Goal: Task Accomplishment & Management: Use online tool/utility

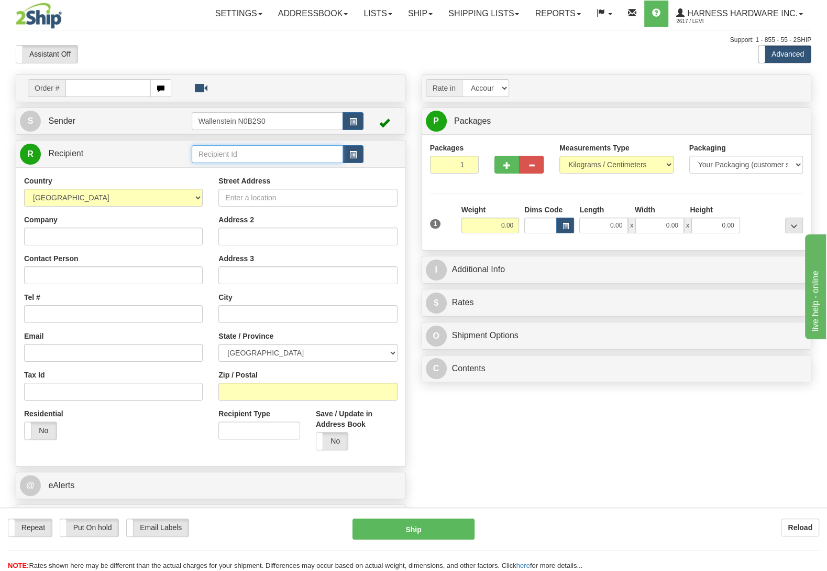
click at [257, 156] on input "text" at bounding box center [267, 154] width 151 height 18
type input "WARL"
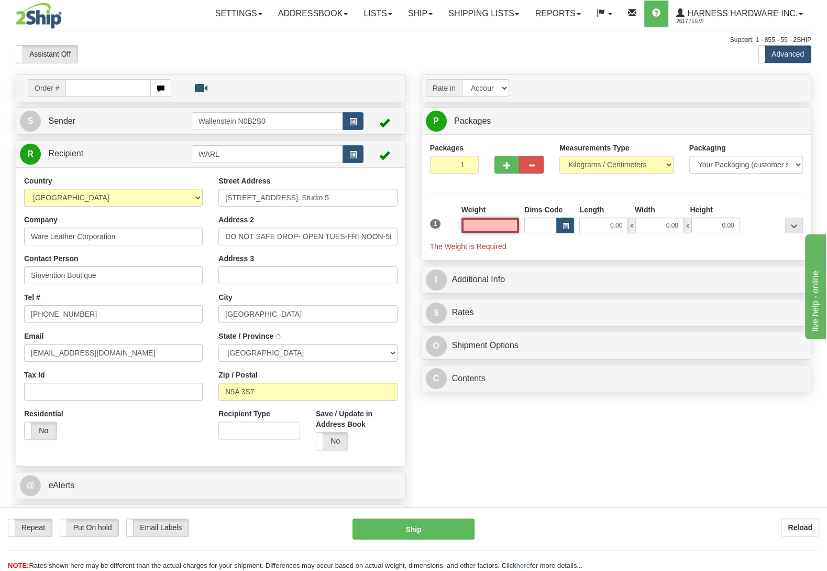
type input "[GEOGRAPHIC_DATA]"
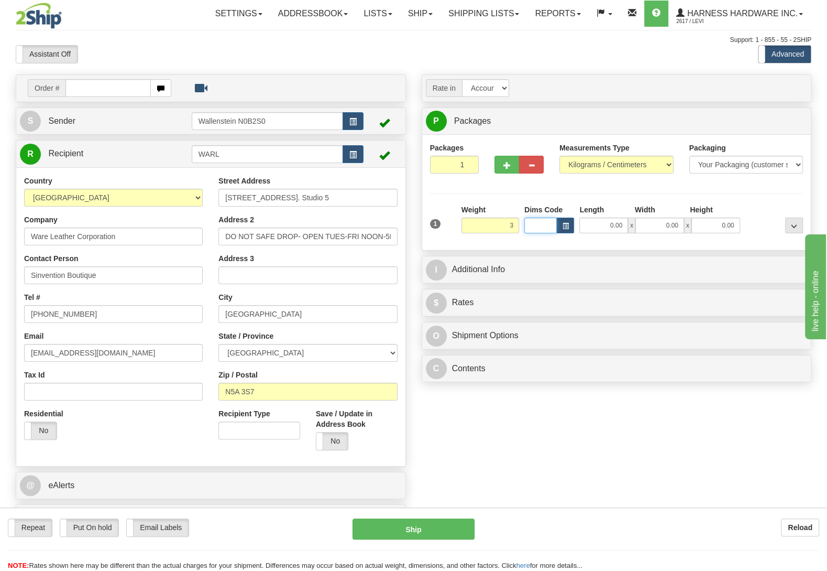
type input "3.00"
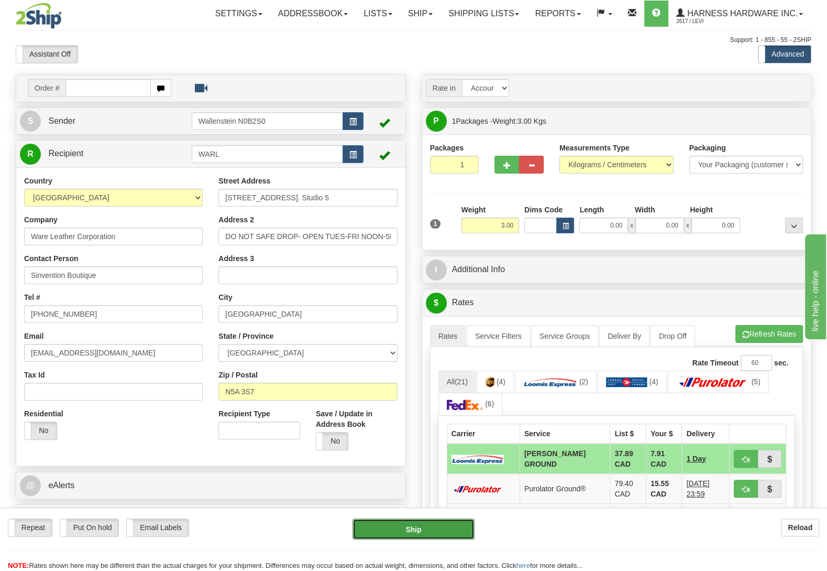
click at [443, 529] on button "Ship" at bounding box center [414, 528] width 122 height 21
type input "DD"
